Goal: Task Accomplishment & Management: Use online tool/utility

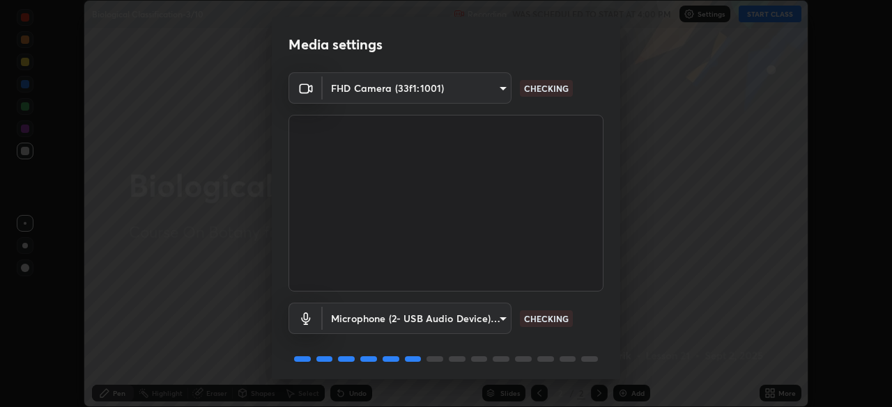
scroll to position [407, 891]
click at [488, 316] on body "Erase all Biological Classification-3/10 Recording WAS SCHEDULED TO START AT 4:…" at bounding box center [446, 203] width 892 height 407
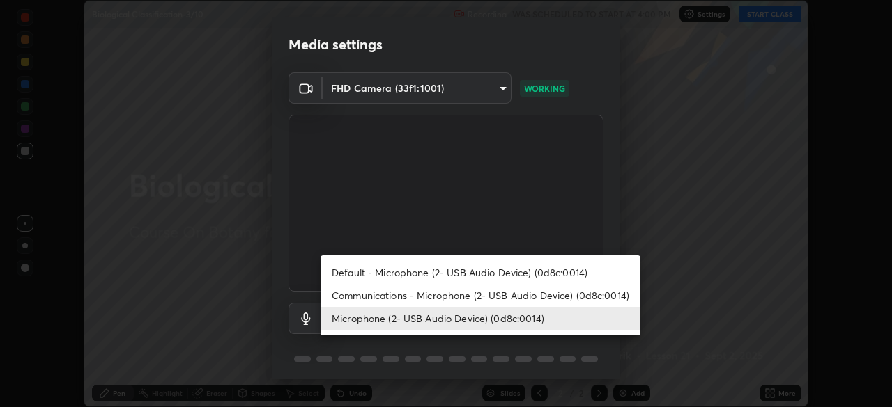
click at [468, 323] on li "Microphone (2- USB Audio Device) (0d8c:0014)" at bounding box center [480, 318] width 320 height 23
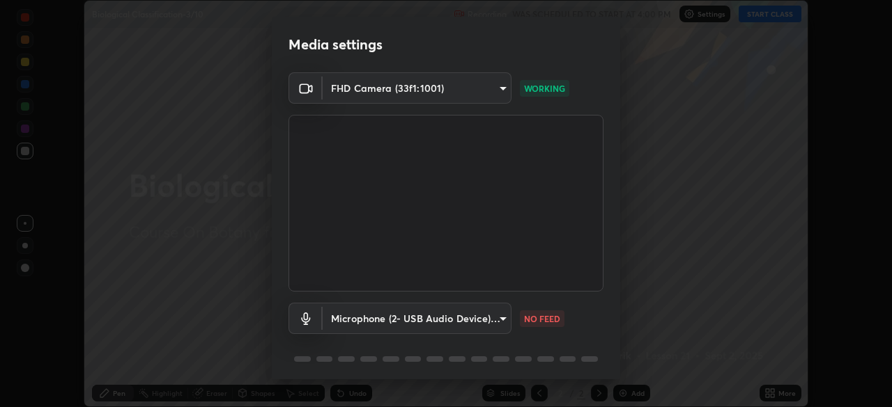
scroll to position [29, 0]
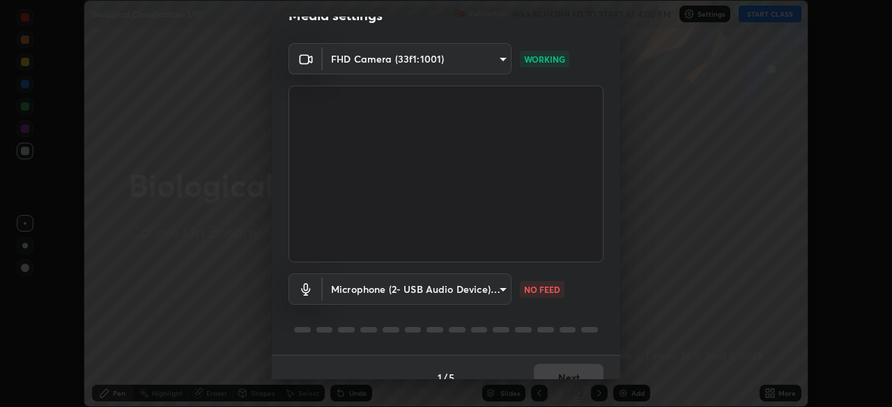
click at [497, 295] on body "Erase all Biological Classification-3/10 Recording WAS SCHEDULED TO START AT 4:…" at bounding box center [446, 203] width 892 height 407
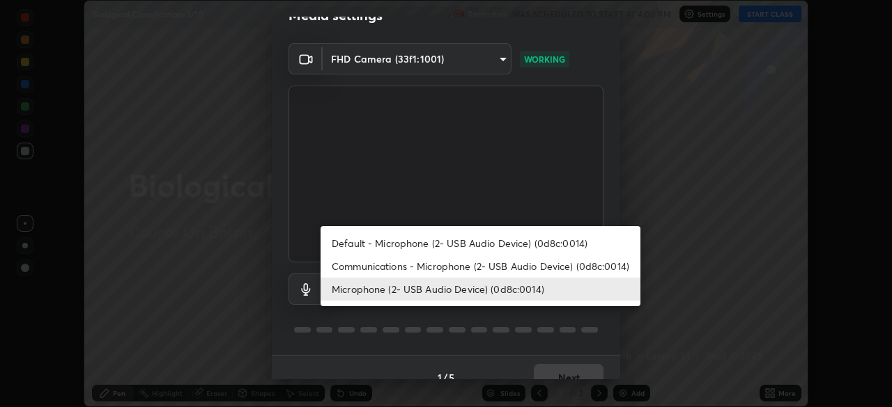
click at [435, 267] on li "Communications - Microphone (2- USB Audio Device) (0d8c:0014)" at bounding box center [480, 266] width 320 height 23
type input "communications"
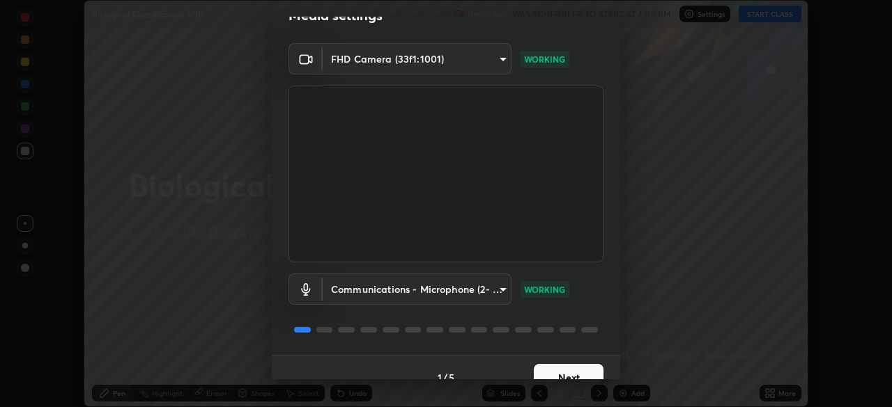
click at [552, 365] on button "Next" at bounding box center [569, 378] width 70 height 28
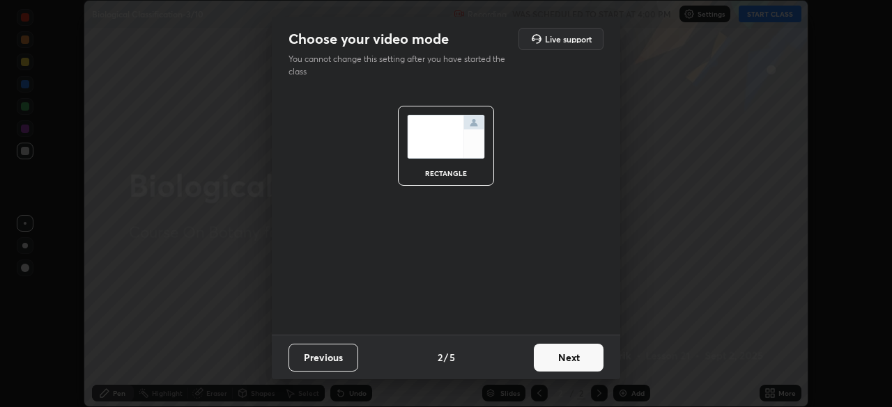
scroll to position [0, 0]
click at [555, 357] on button "Next" at bounding box center [569, 358] width 70 height 28
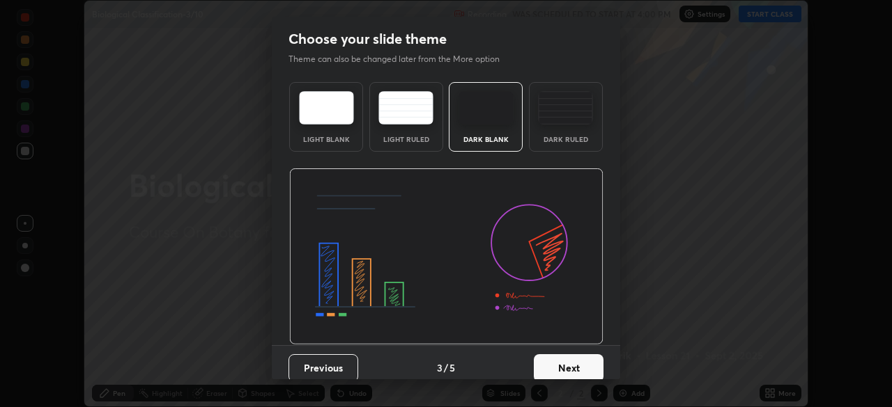
click at [557, 371] on button "Next" at bounding box center [569, 369] width 70 height 28
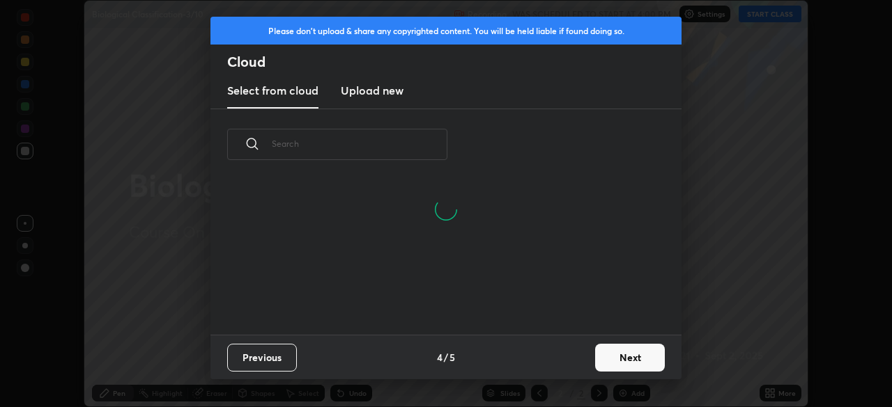
click at [272, 362] on button "Previous" at bounding box center [262, 358] width 70 height 28
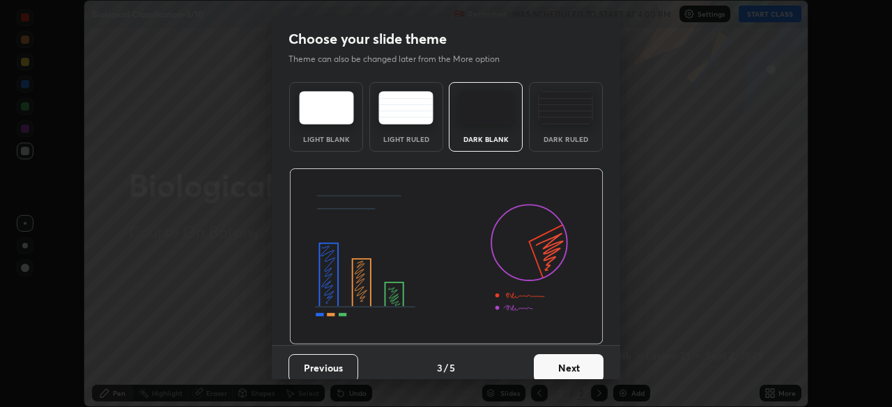
click at [267, 362] on div "Choose your slide theme Theme can also be changed later from the More option Li…" at bounding box center [446, 203] width 892 height 407
click at [313, 366] on button "Previous" at bounding box center [323, 369] width 70 height 28
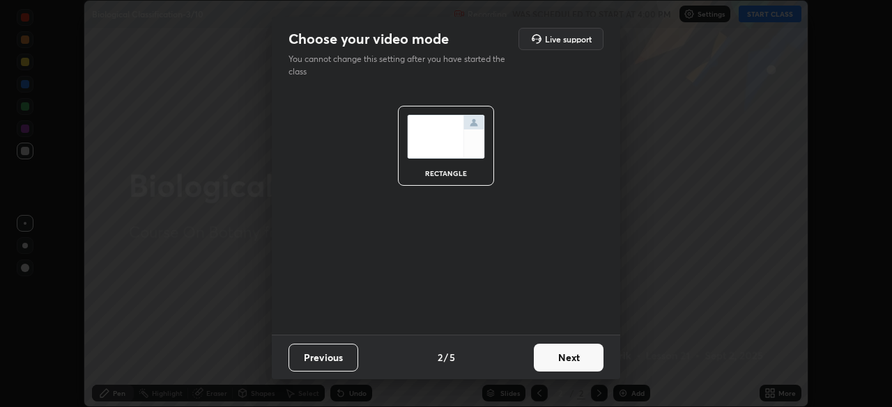
click at [320, 361] on button "Previous" at bounding box center [323, 358] width 70 height 28
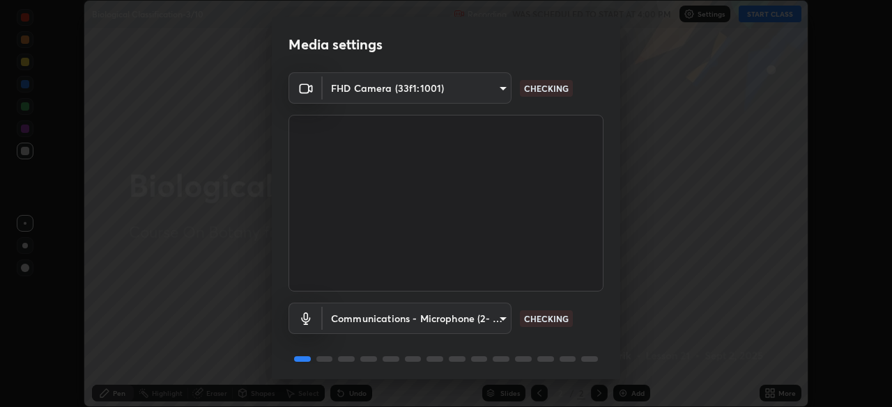
click at [357, 318] on body "Erase all Biological Classification-3/10 Recording WAS SCHEDULED TO START AT 4:…" at bounding box center [446, 203] width 892 height 407
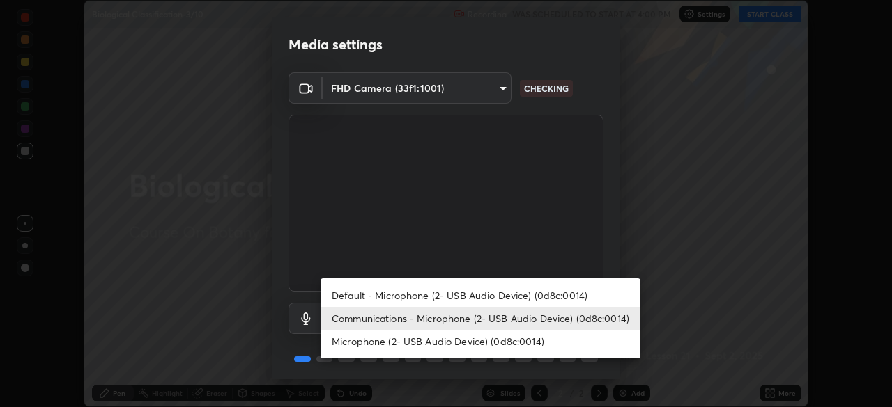
click at [375, 347] on li "Microphone (2- USB Audio Device) (0d8c:0014)" at bounding box center [480, 341] width 320 height 23
type input "7855f600c5fa886f7fc230d901e290fa4763658e74e945953a15b5b6804c525f"
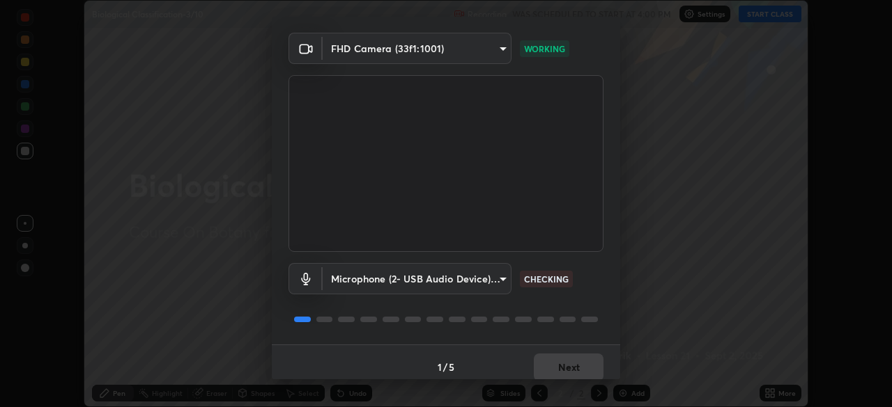
scroll to position [49, 0]
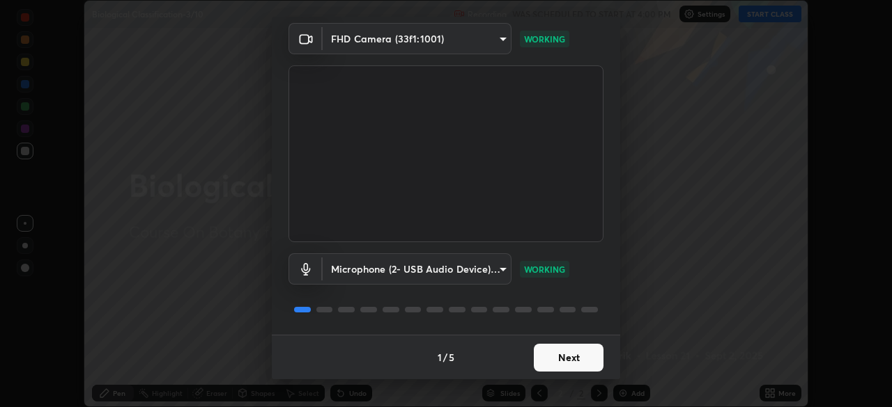
click at [581, 364] on button "Next" at bounding box center [569, 358] width 70 height 28
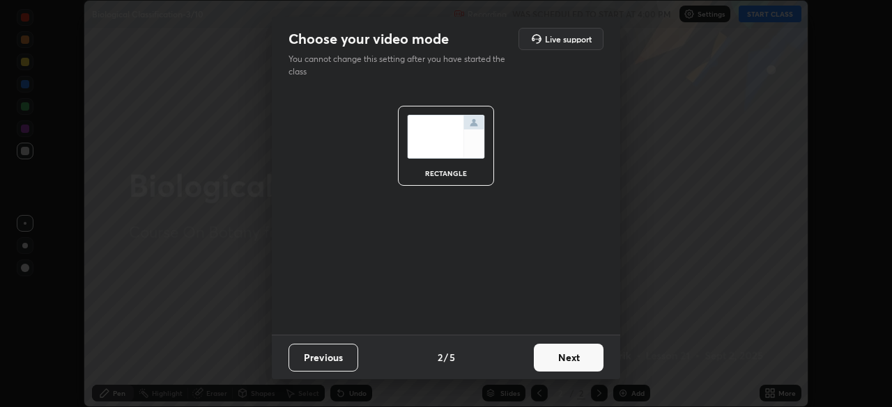
click at [577, 359] on button "Next" at bounding box center [569, 358] width 70 height 28
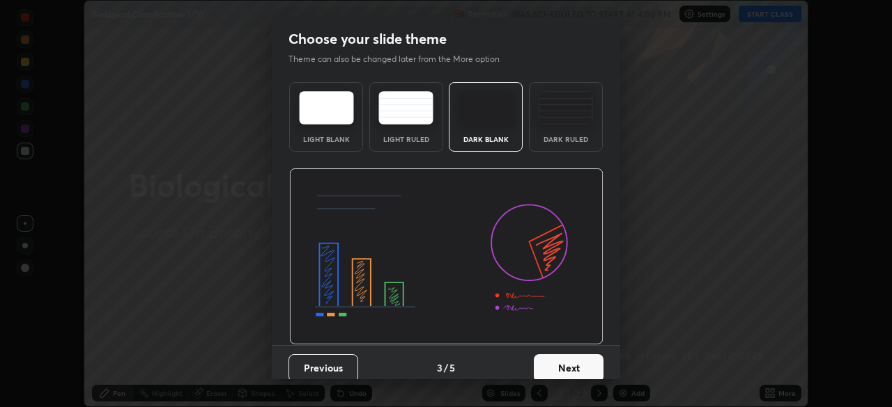
click at [577, 360] on button "Next" at bounding box center [569, 369] width 70 height 28
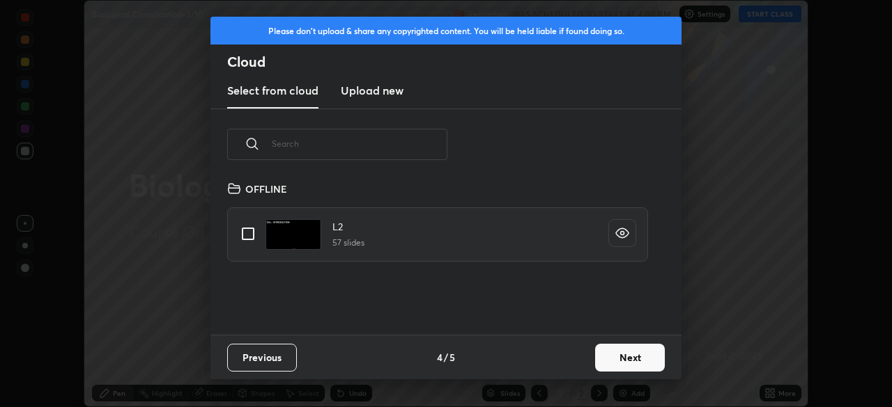
scroll to position [155, 447]
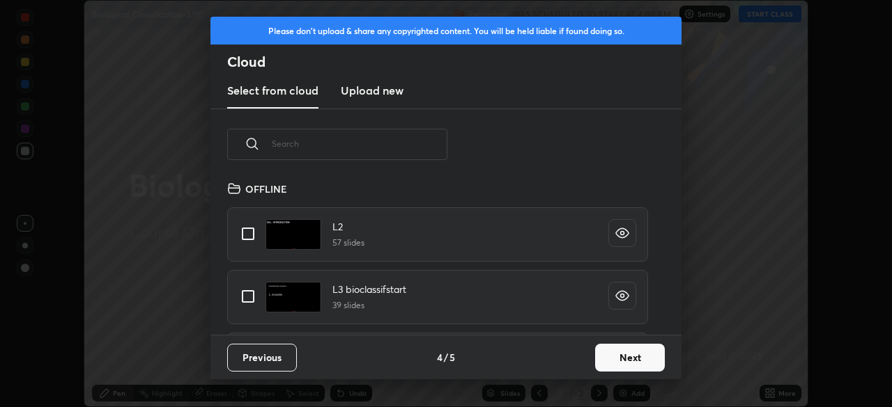
click at [434, 144] on input "text" at bounding box center [360, 143] width 176 height 59
click at [435, 140] on input "text" at bounding box center [360, 143] width 176 height 59
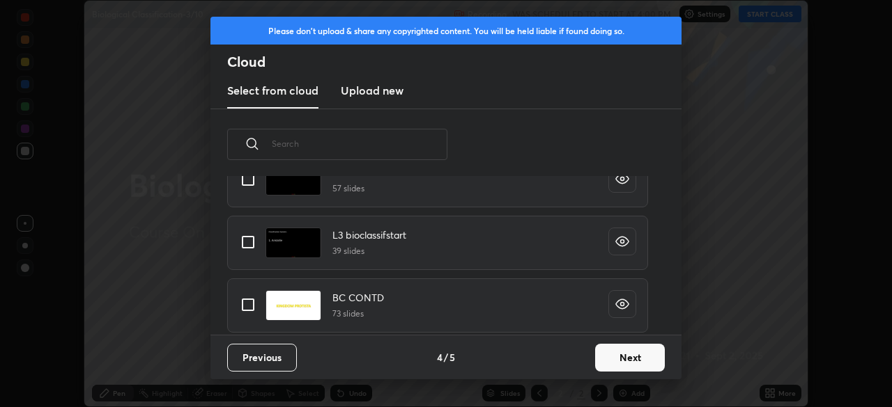
scroll to position [56, 0]
click at [247, 238] on input "grid" at bounding box center [247, 240] width 29 height 29
checkbox input "true"
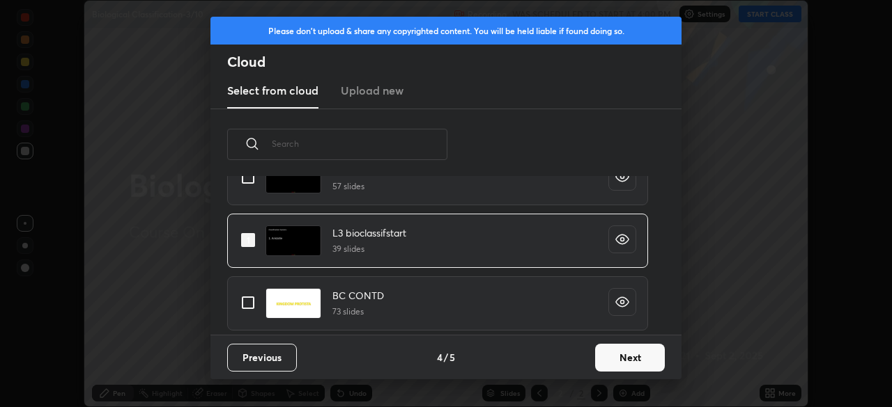
click at [373, 139] on input "text" at bounding box center [360, 143] width 176 height 59
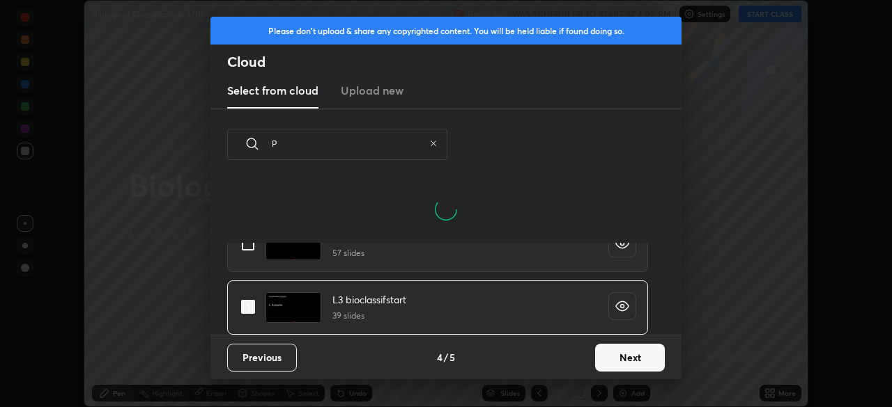
scroll to position [88, 447]
type input "Pro"
checkbox input "false"
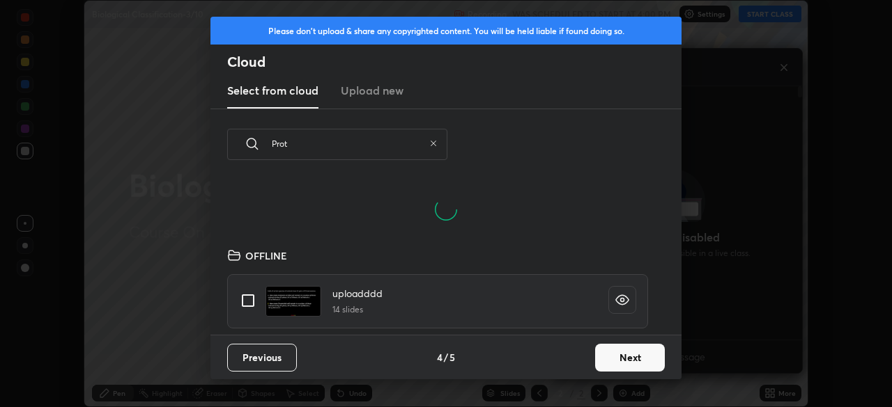
scroll to position [155, 447]
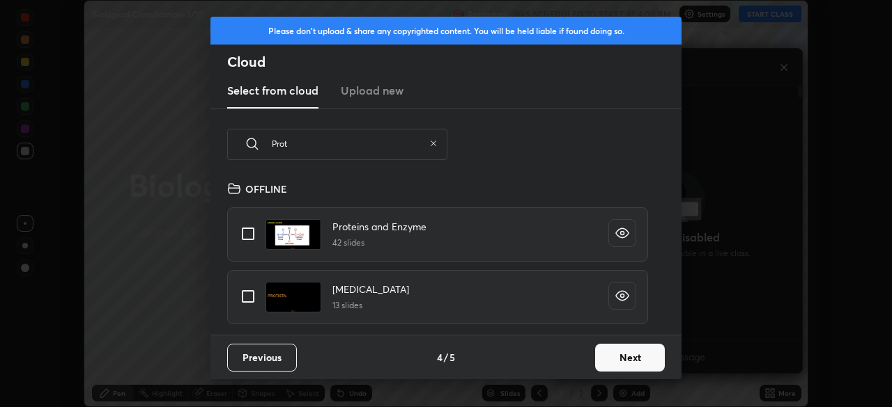
type input "Prot"
click at [249, 297] on input "grid" at bounding box center [247, 296] width 29 height 29
checkbox input "true"
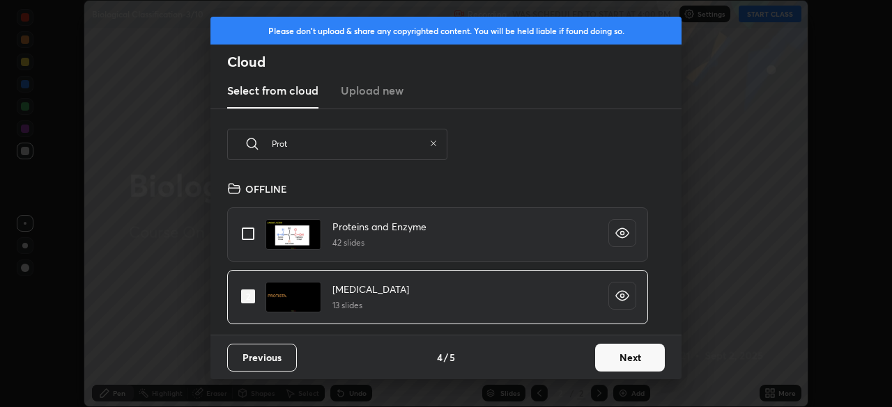
click at [603, 360] on button "Next" at bounding box center [630, 358] width 70 height 28
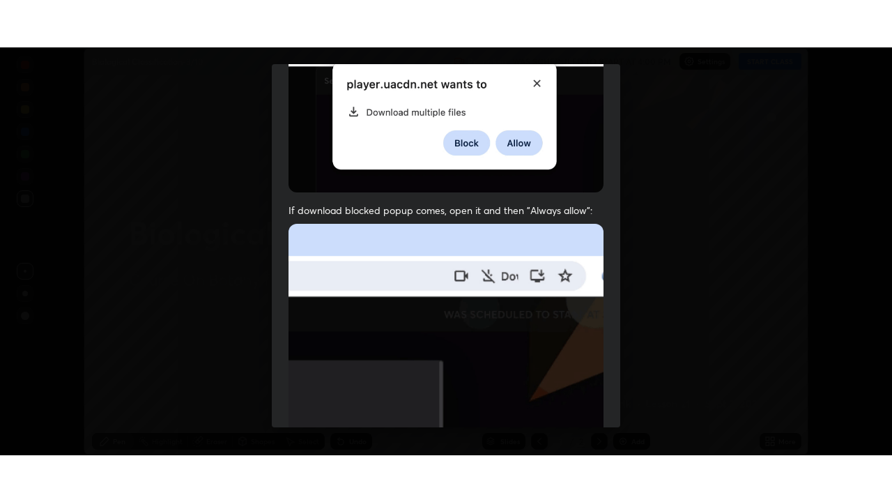
scroll to position [334, 0]
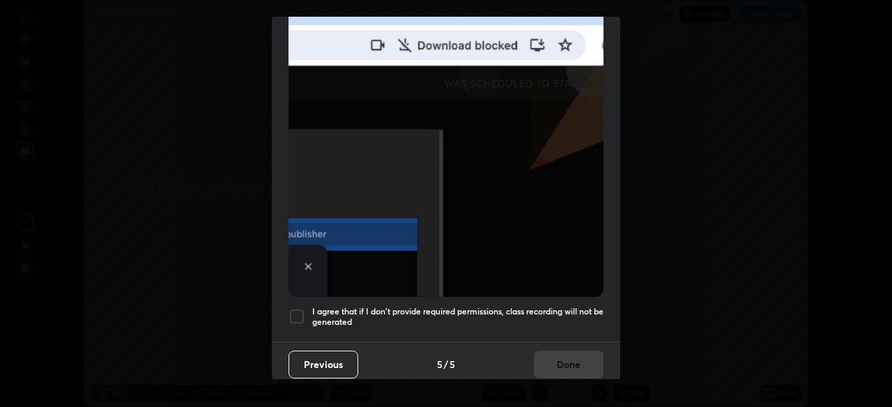
click at [402, 309] on h5 "I agree that if I don't provide required permissions, class recording will not …" at bounding box center [457, 317] width 291 height 22
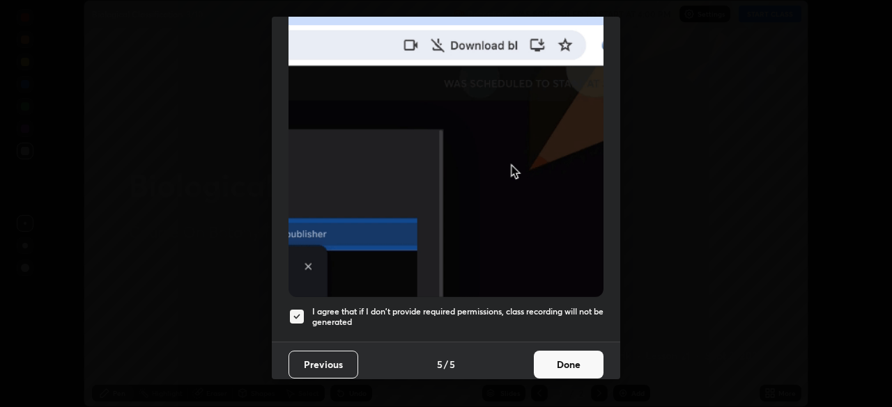
click at [534, 355] on button "Done" at bounding box center [569, 365] width 70 height 28
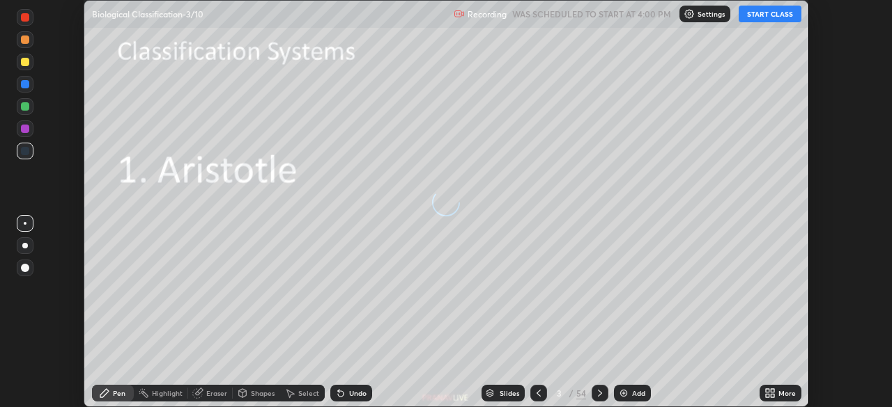
click at [537, 394] on icon at bounding box center [538, 393] width 11 height 11
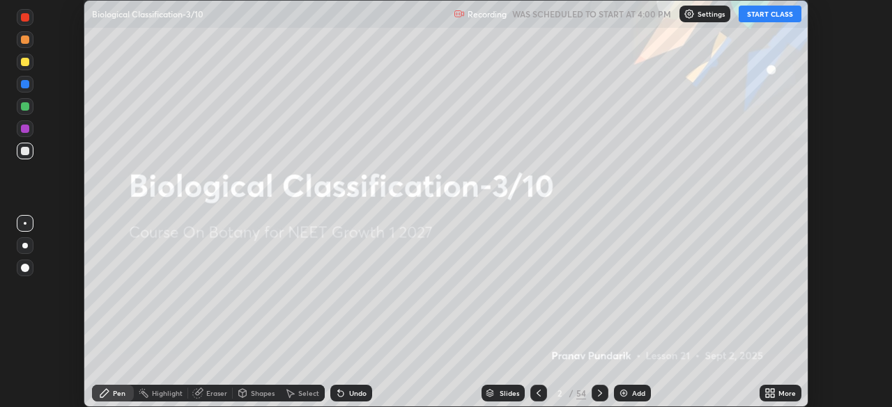
click at [637, 396] on div "Add" at bounding box center [638, 393] width 13 height 7
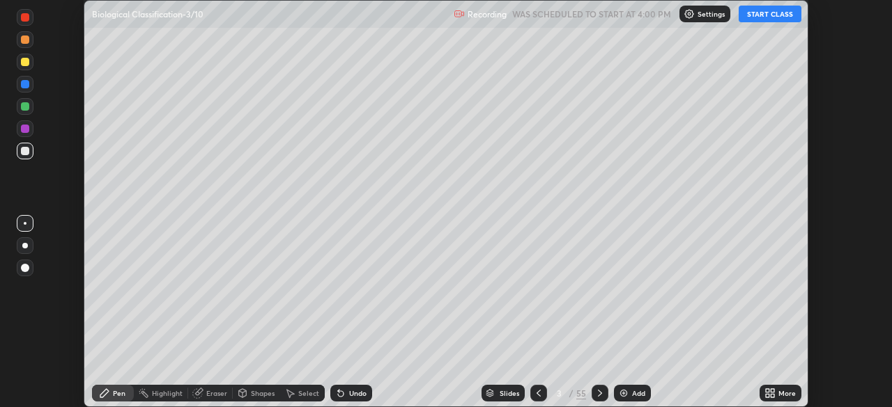
click at [771, 396] on icon at bounding box center [771, 395] width 3 height 3
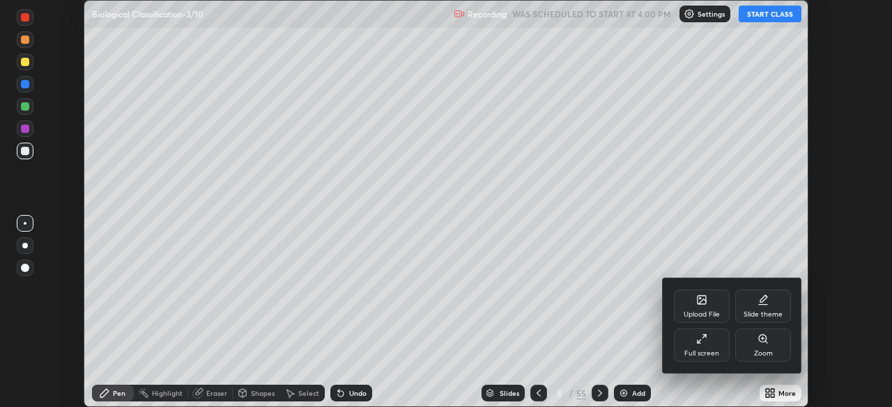
click at [702, 353] on div "Full screen" at bounding box center [701, 353] width 35 height 7
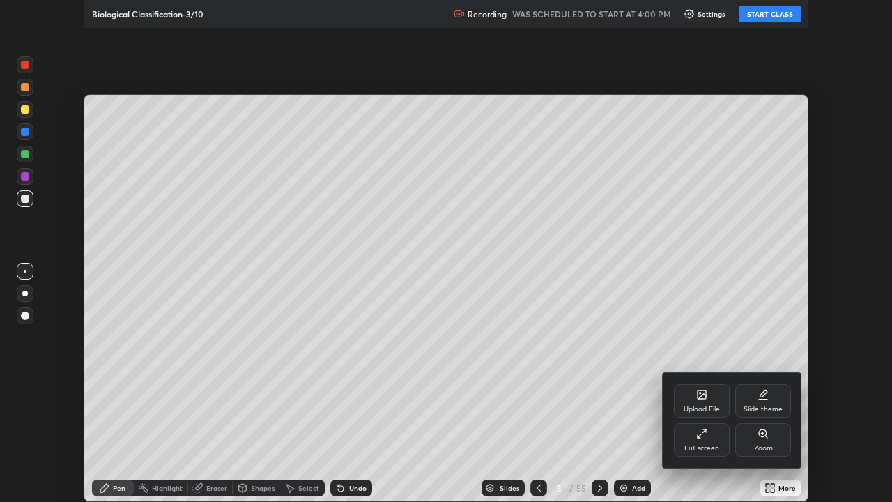
scroll to position [502, 892]
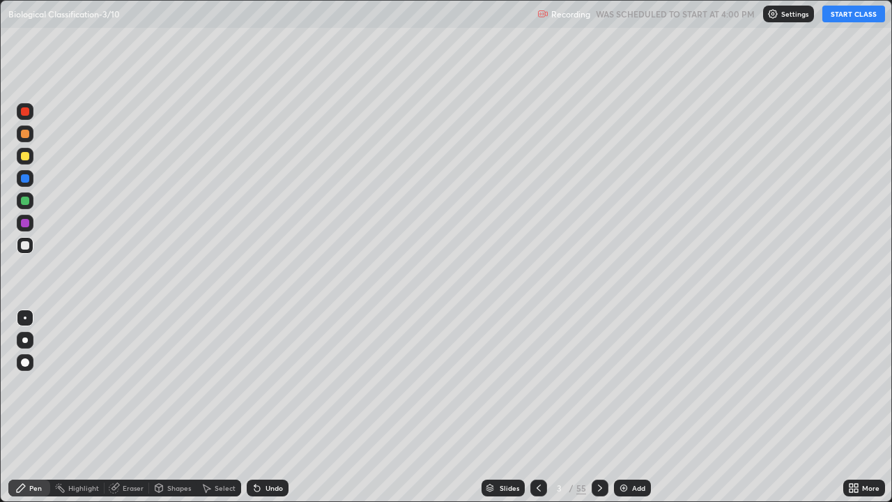
click at [853, 20] on button "START CLASS" at bounding box center [853, 14] width 63 height 17
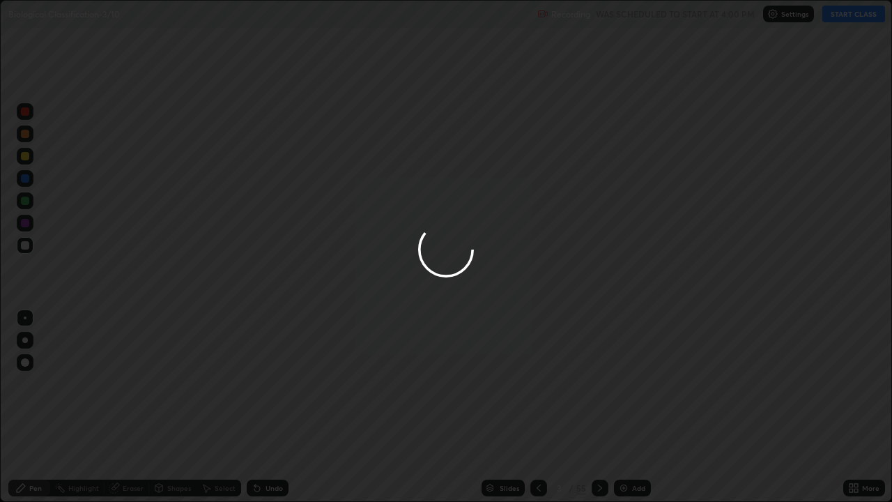
click at [761, 92] on div at bounding box center [446, 251] width 892 height 502
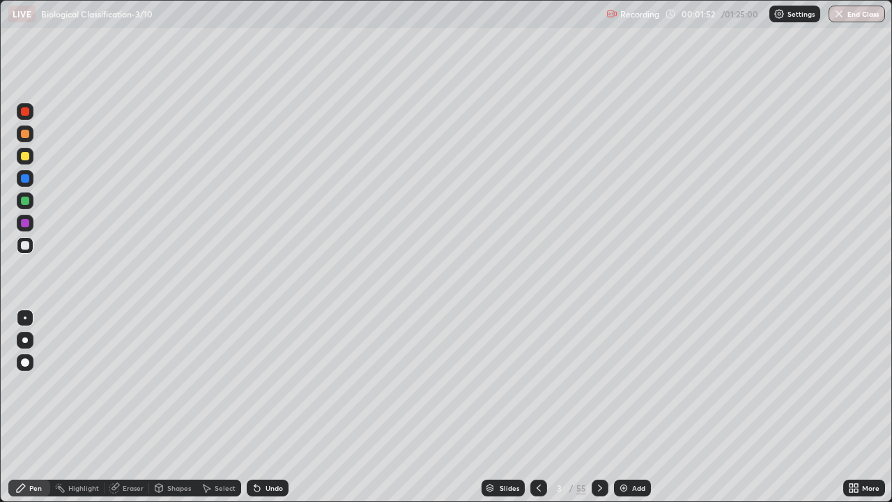
click at [28, 157] on div at bounding box center [25, 156] width 8 height 8
click at [25, 340] on div at bounding box center [25, 340] width 6 height 6
click at [134, 407] on div "Eraser" at bounding box center [133, 487] width 21 height 7
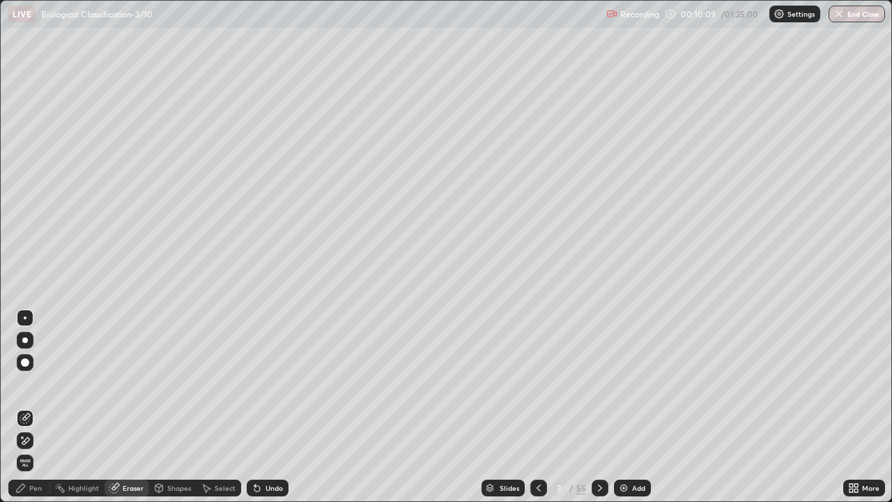
click at [25, 407] on span "Erase all" at bounding box center [24, 462] width 15 height 8
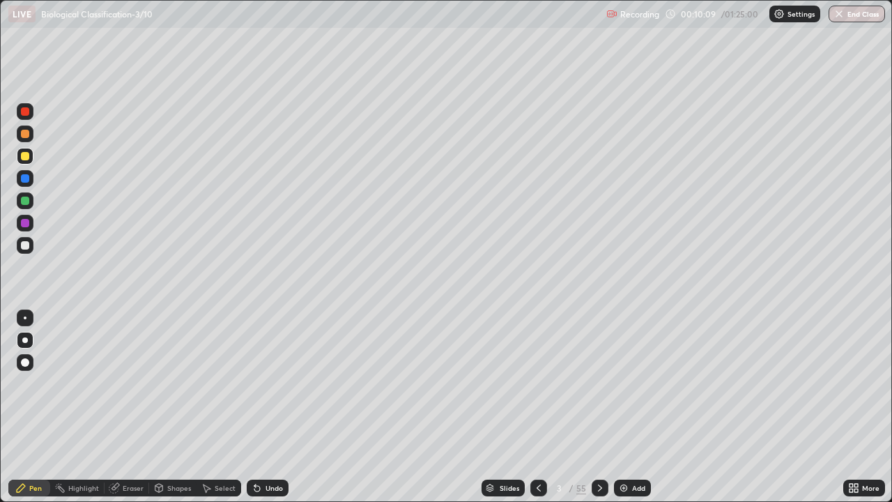
click at [21, 407] on icon at bounding box center [21, 487] width 8 height 8
click at [33, 247] on div at bounding box center [25, 245] width 17 height 17
click at [623, 407] on img at bounding box center [623, 487] width 11 height 11
click at [504, 407] on div "Slides" at bounding box center [509, 487] width 20 height 7
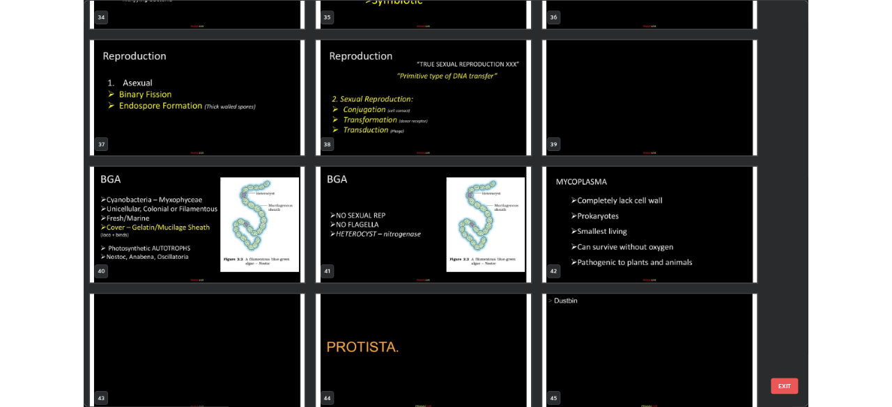
scroll to position [1840, 0]
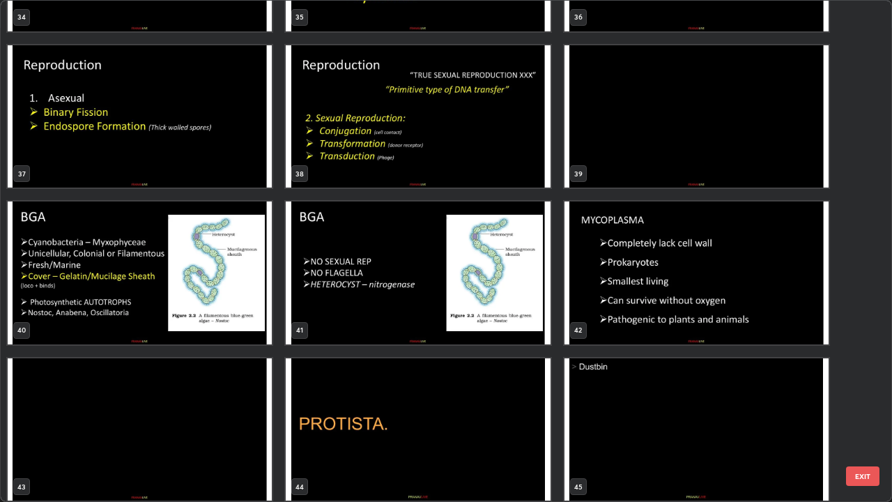
click at [529, 316] on img "grid" at bounding box center [418, 272] width 264 height 143
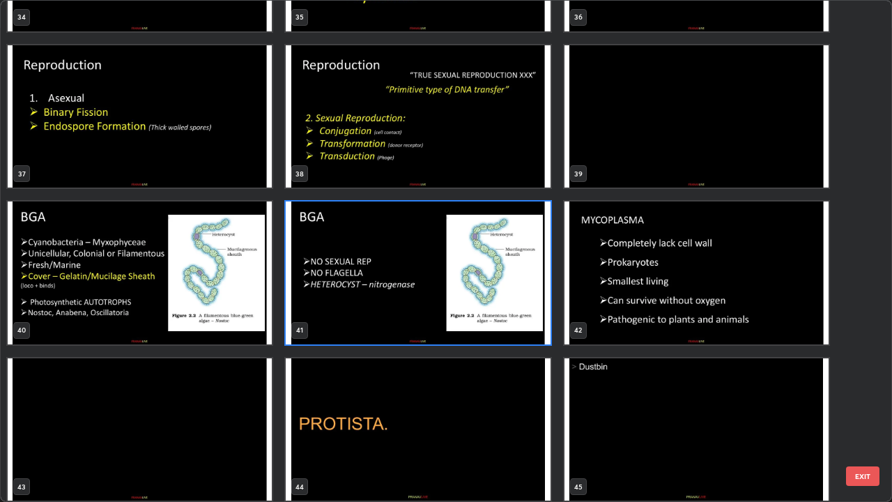
click at [529, 316] on img "grid" at bounding box center [418, 272] width 264 height 143
click at [528, 318] on img "grid" at bounding box center [418, 272] width 264 height 143
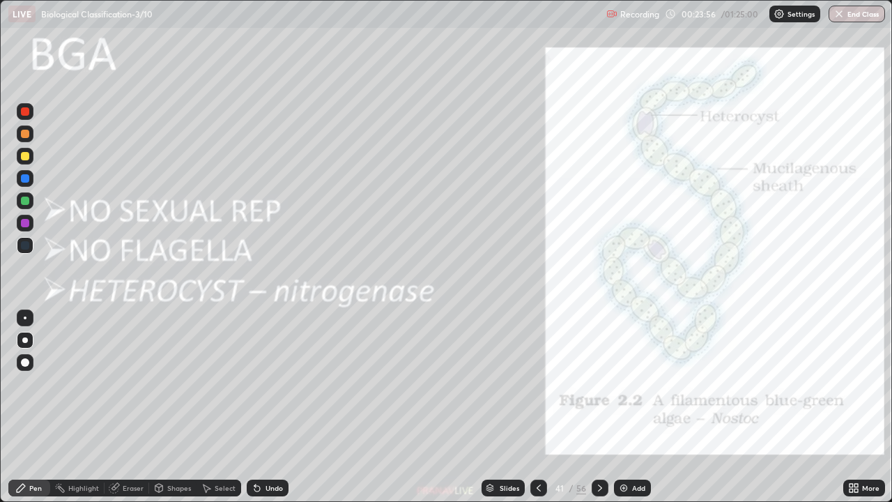
click at [528, 318] on img "grid" at bounding box center [418, 272] width 264 height 143
click at [528, 317] on img "grid" at bounding box center [418, 272] width 264 height 143
click at [537, 407] on icon at bounding box center [538, 487] width 11 height 11
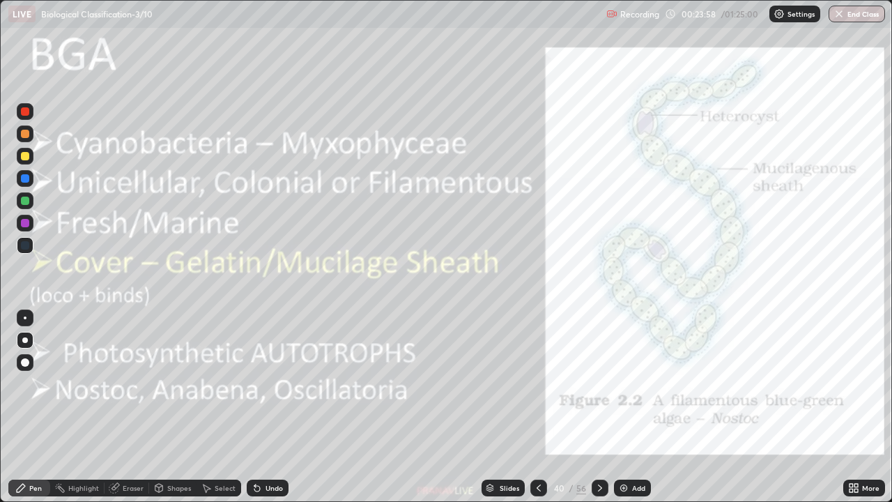
click at [854, 407] on icon at bounding box center [855, 489] width 3 height 3
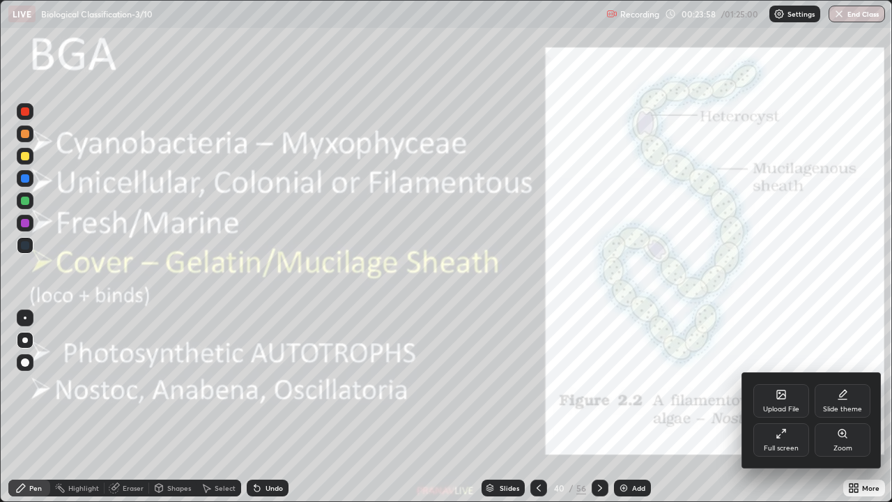
click at [848, 407] on div "Zoom" at bounding box center [842, 447] width 19 height 7
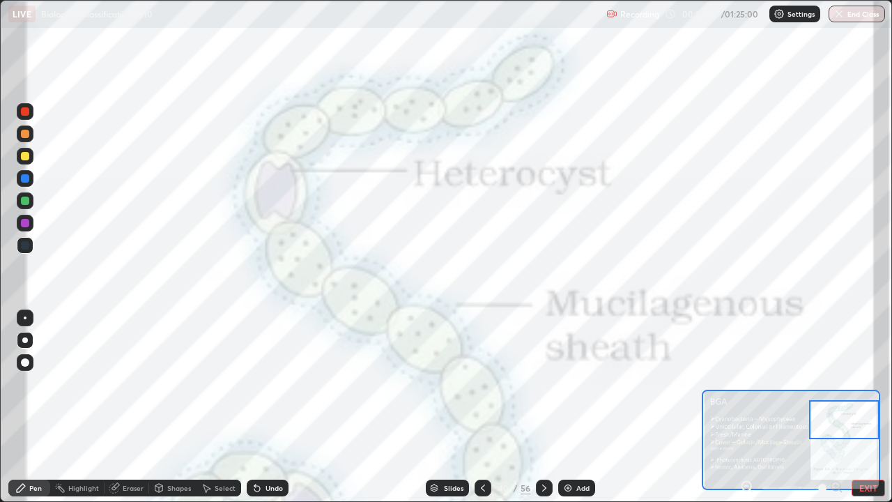
click at [24, 116] on div at bounding box center [25, 111] width 17 height 17
click at [130, 407] on div "Eraser" at bounding box center [133, 487] width 21 height 7
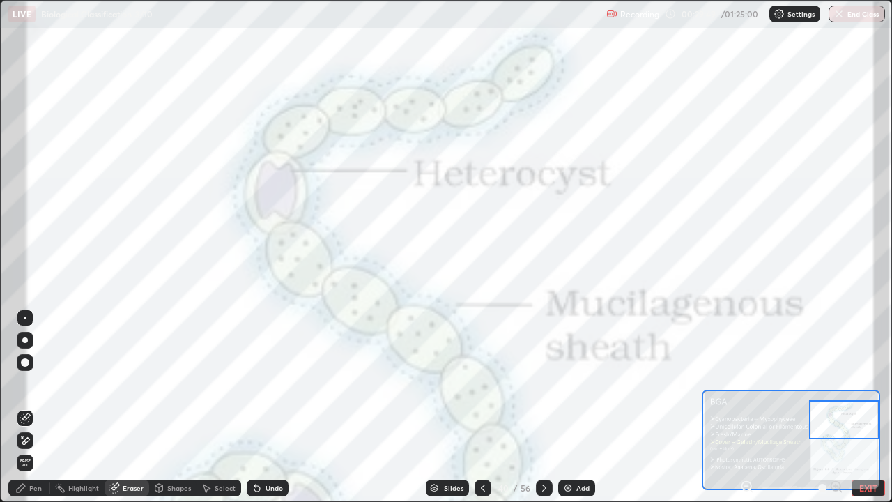
click at [25, 407] on span "Erase all" at bounding box center [24, 462] width 15 height 8
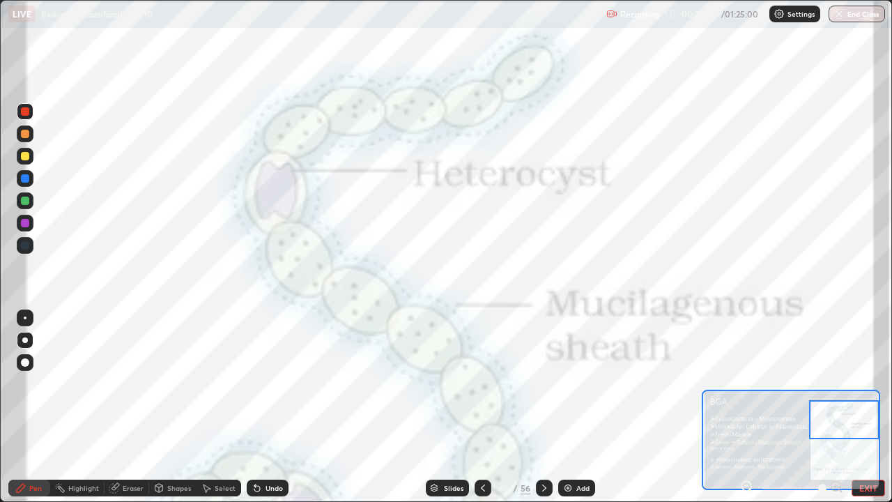
click at [23, 407] on icon at bounding box center [21, 487] width 8 height 8
click at [577, 407] on div "Add" at bounding box center [582, 487] width 13 height 7
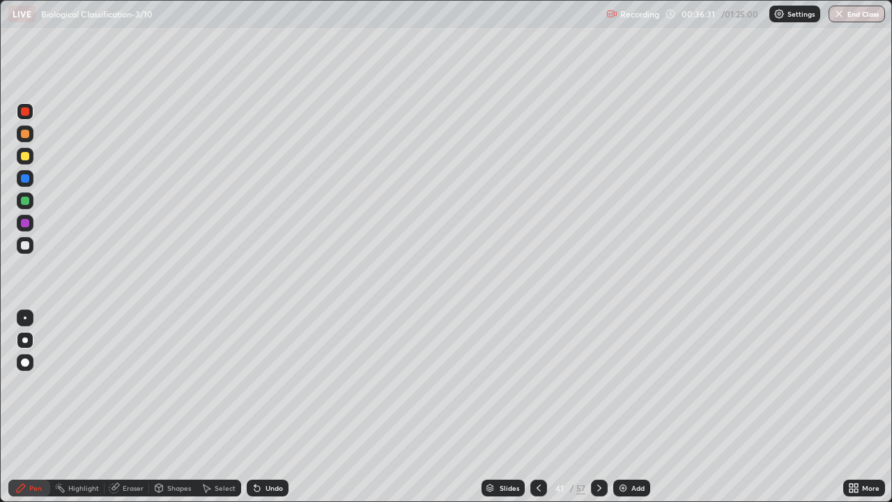
click at [849, 407] on icon at bounding box center [850, 484] width 3 height 3
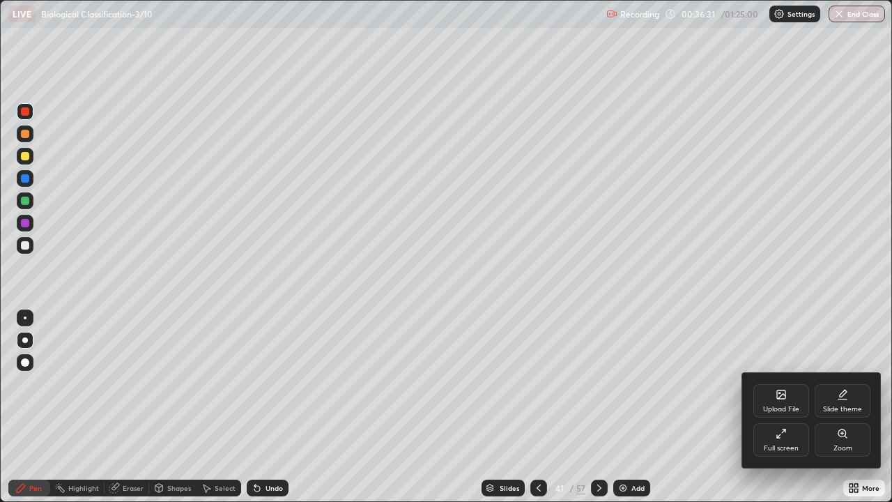
click at [775, 407] on div "Full screen" at bounding box center [780, 447] width 35 height 7
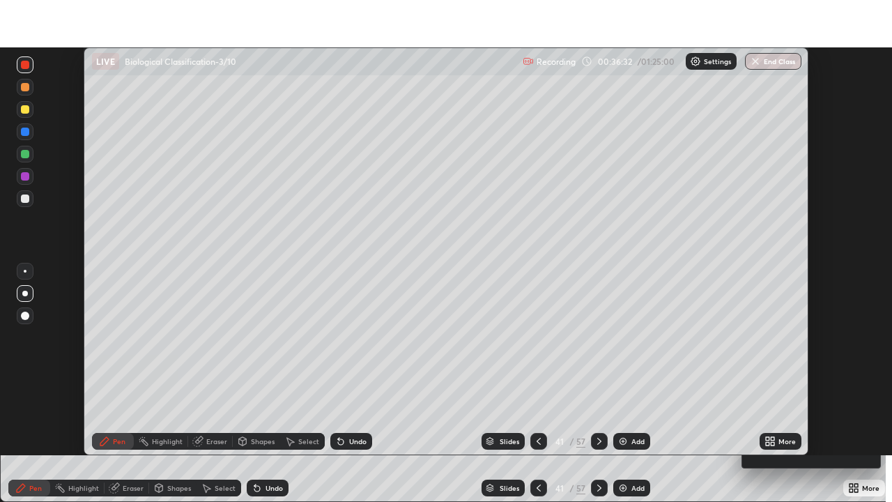
scroll to position [69248, 68764]
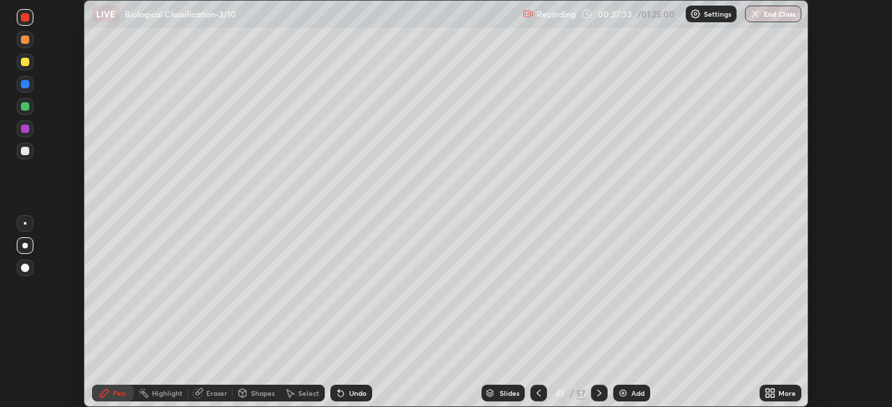
click at [776, 394] on div "More" at bounding box center [780, 393] width 42 height 17
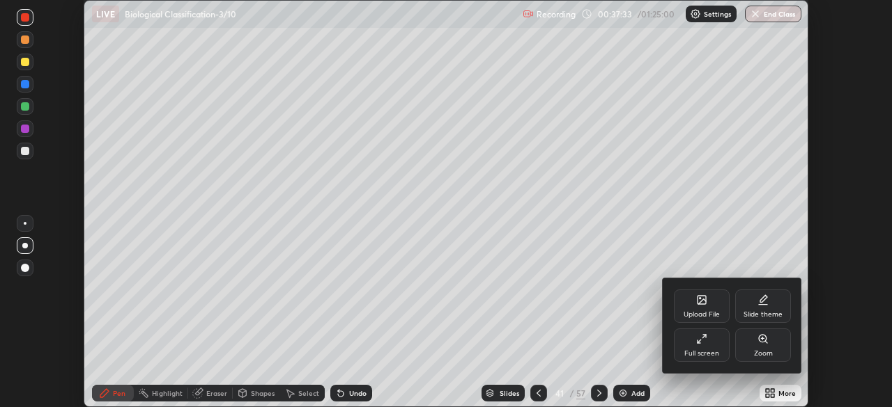
click at [696, 353] on div "Full screen" at bounding box center [701, 353] width 35 height 7
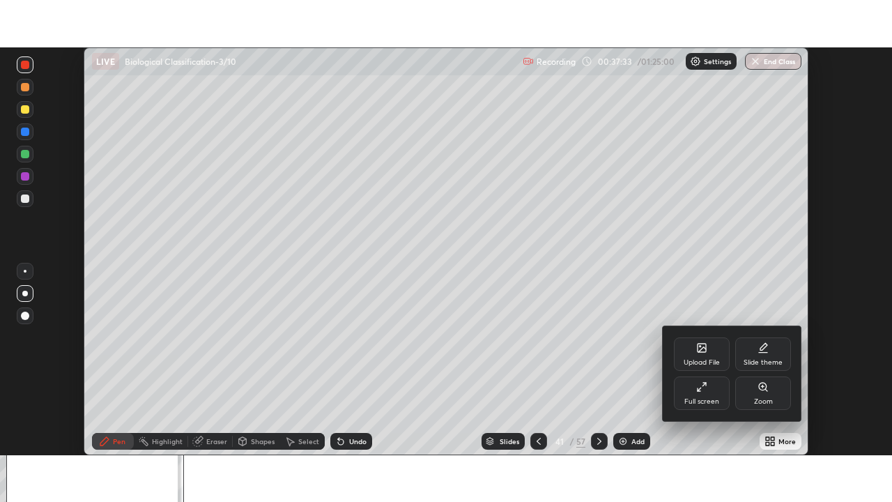
scroll to position [502, 892]
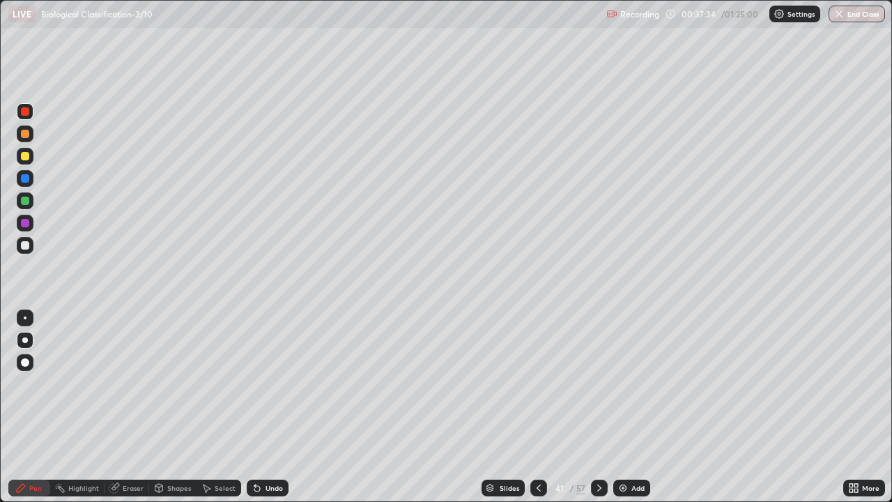
click at [506, 407] on div "Slides" at bounding box center [509, 487] width 20 height 7
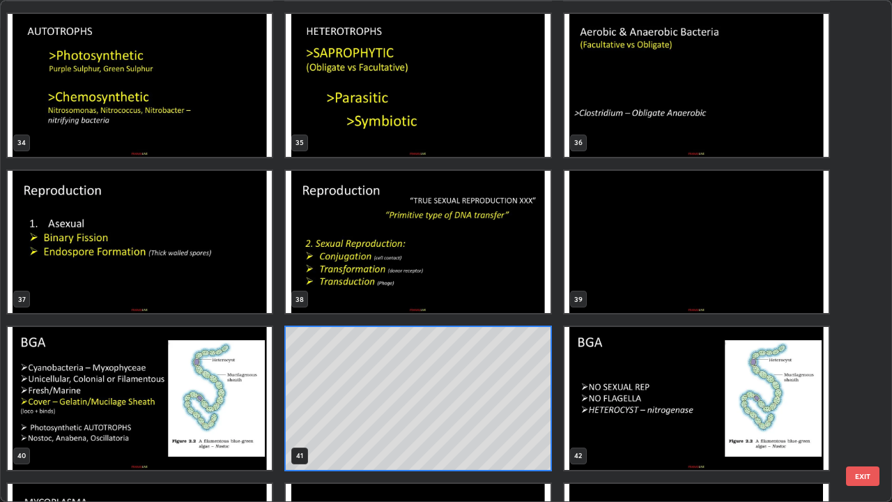
scroll to position [1725, 0]
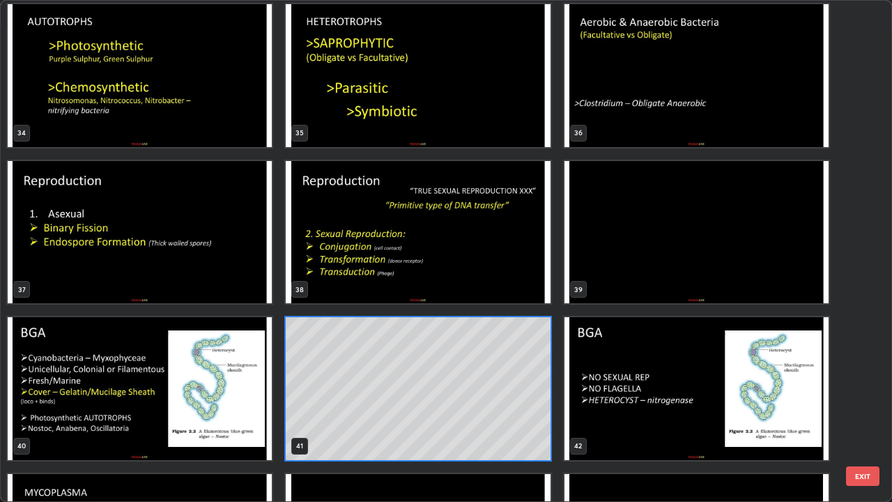
click at [255, 371] on img "grid" at bounding box center [140, 388] width 264 height 143
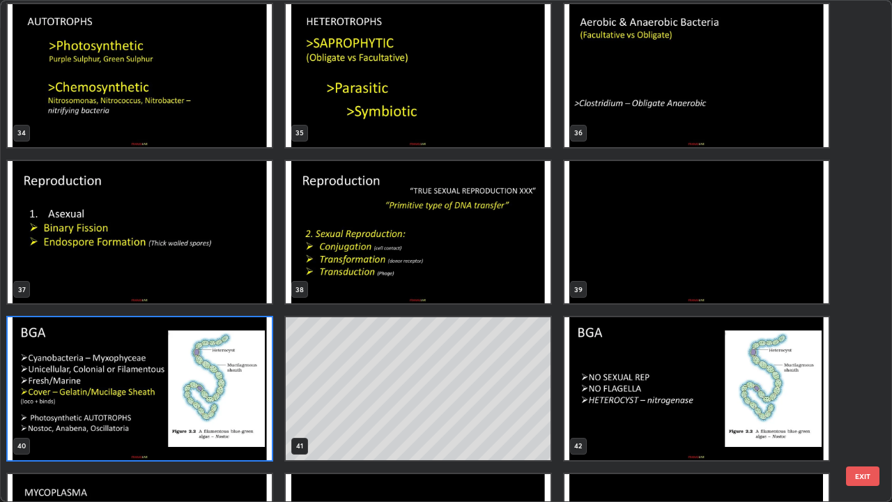
click at [257, 373] on img "grid" at bounding box center [140, 388] width 264 height 143
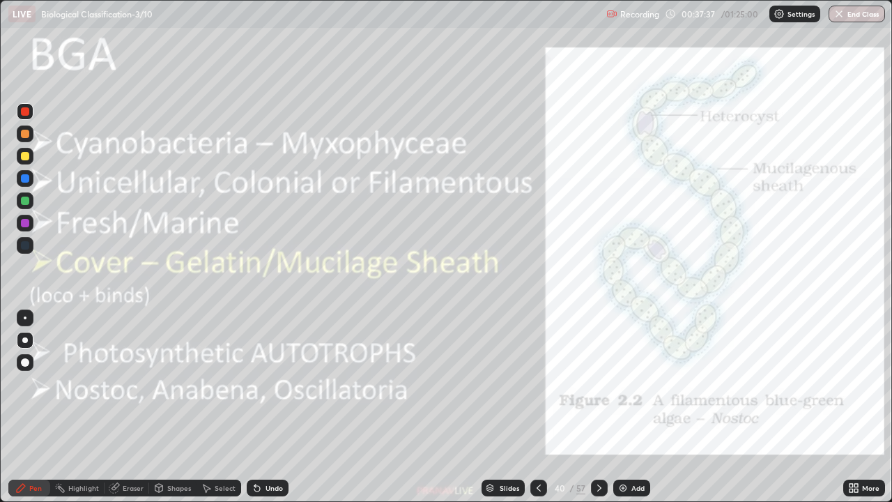
click at [257, 372] on img "grid" at bounding box center [140, 388] width 264 height 143
click at [258, 373] on img "grid" at bounding box center [140, 388] width 264 height 143
click at [858, 407] on icon at bounding box center [853, 487] width 11 height 11
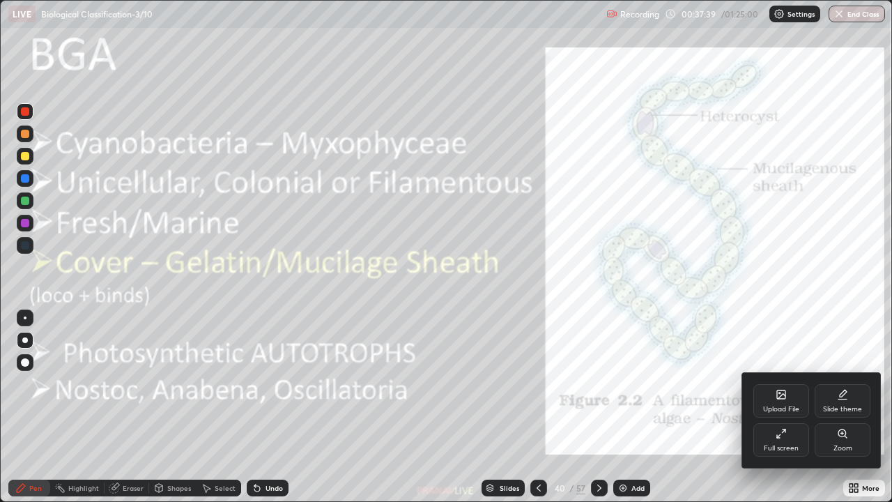
click at [846, 407] on div "Zoom" at bounding box center [842, 439] width 56 height 33
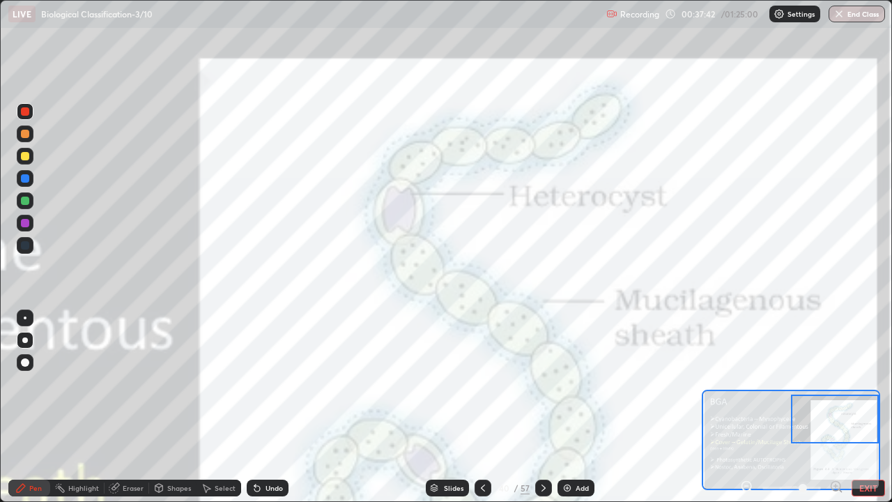
click at [125, 407] on div "Eraser" at bounding box center [126, 487] width 45 height 17
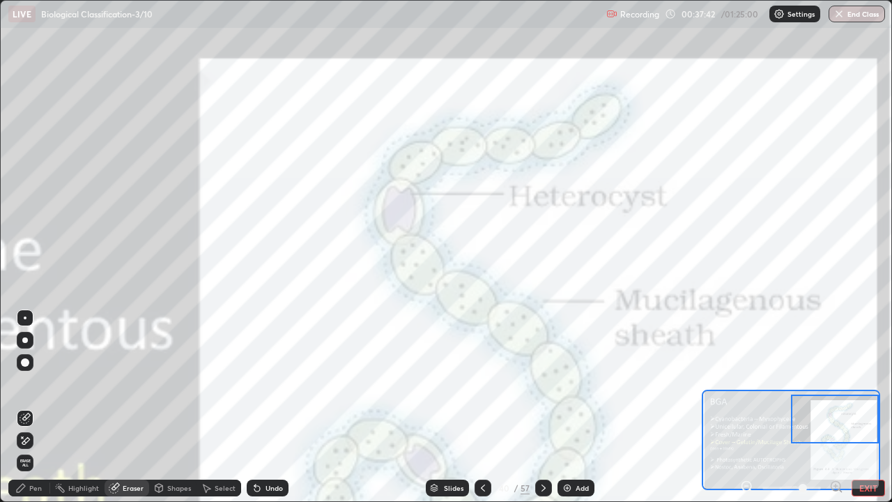
click at [25, 407] on span "Erase all" at bounding box center [24, 462] width 15 height 8
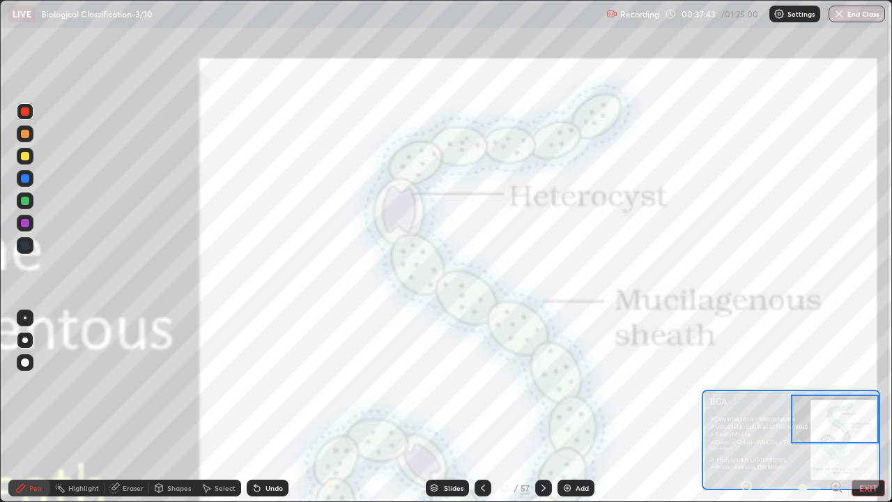
click at [36, 407] on div "Pen" at bounding box center [35, 487] width 13 height 7
click at [28, 109] on div at bounding box center [25, 111] width 8 height 8
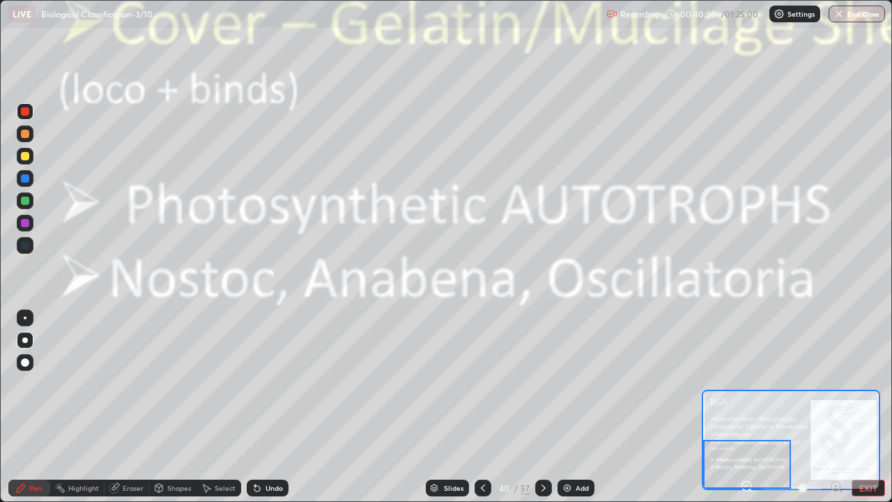
click at [570, 407] on img at bounding box center [566, 487] width 11 height 11
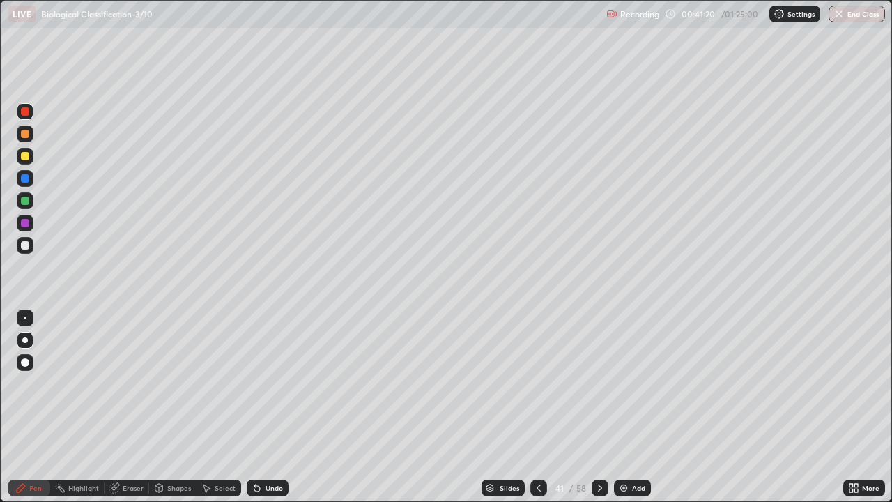
click at [24, 157] on div at bounding box center [25, 156] width 8 height 8
click at [17, 253] on div at bounding box center [25, 245] width 17 height 22
click at [277, 407] on div "Undo" at bounding box center [273, 487] width 17 height 7
click at [281, 407] on div "Undo" at bounding box center [268, 487] width 42 height 17
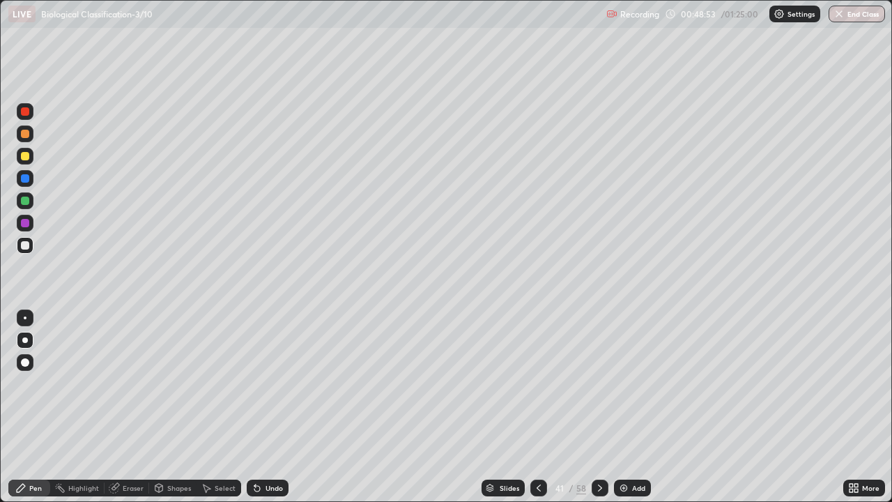
click at [627, 407] on img at bounding box center [623, 487] width 11 height 11
click at [21, 153] on div at bounding box center [25, 156] width 17 height 17
click at [625, 407] on img at bounding box center [623, 487] width 11 height 11
click at [536, 407] on icon at bounding box center [537, 487] width 11 height 11
click at [582, 407] on div "60" at bounding box center [580, 487] width 10 height 13
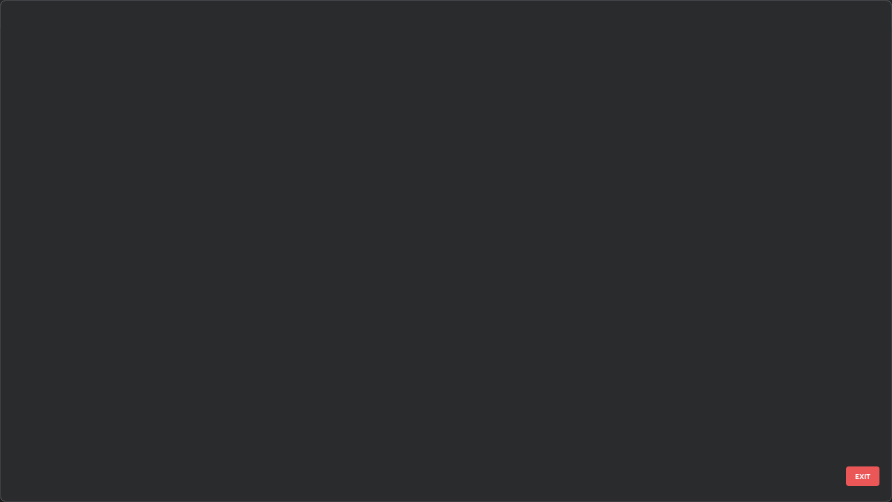
scroll to position [496, 883]
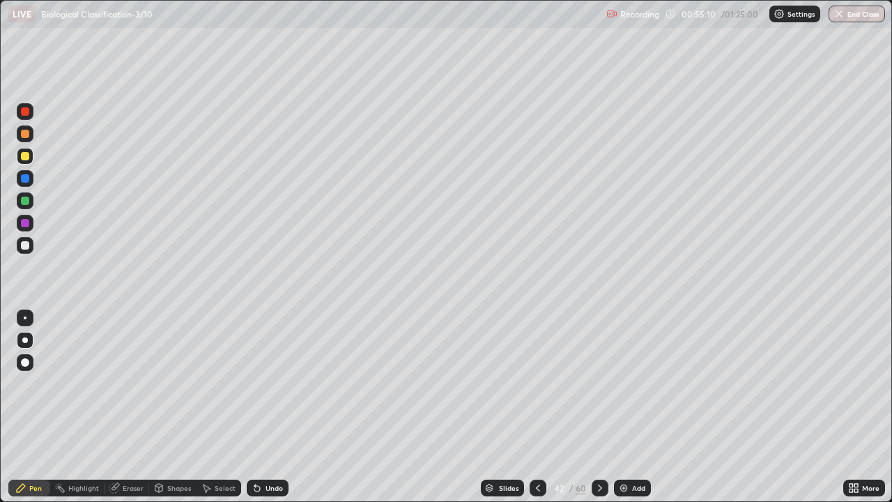
click at [595, 407] on icon at bounding box center [599, 487] width 11 height 11
click at [25, 246] on div at bounding box center [25, 245] width 8 height 8
click at [26, 156] on div at bounding box center [25, 156] width 8 height 8
click at [623, 407] on img at bounding box center [623, 487] width 11 height 11
click at [847, 19] on button "End Class" at bounding box center [856, 14] width 56 height 17
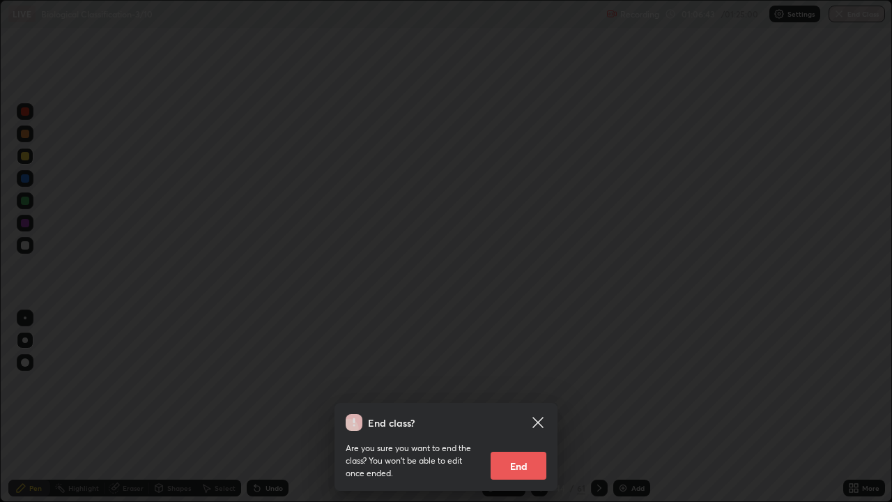
click at [535, 407] on button "End" at bounding box center [518, 465] width 56 height 28
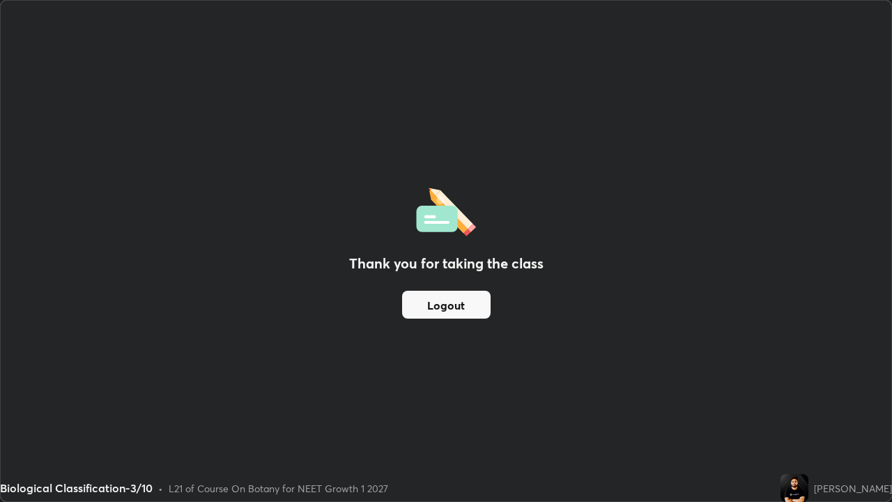
click at [460, 315] on button "Logout" at bounding box center [446, 304] width 88 height 28
click at [436, 311] on button "Logout" at bounding box center [446, 304] width 88 height 28
click at [404, 300] on button "Logout" at bounding box center [446, 304] width 88 height 28
